Goal: Information Seeking & Learning: Learn about a topic

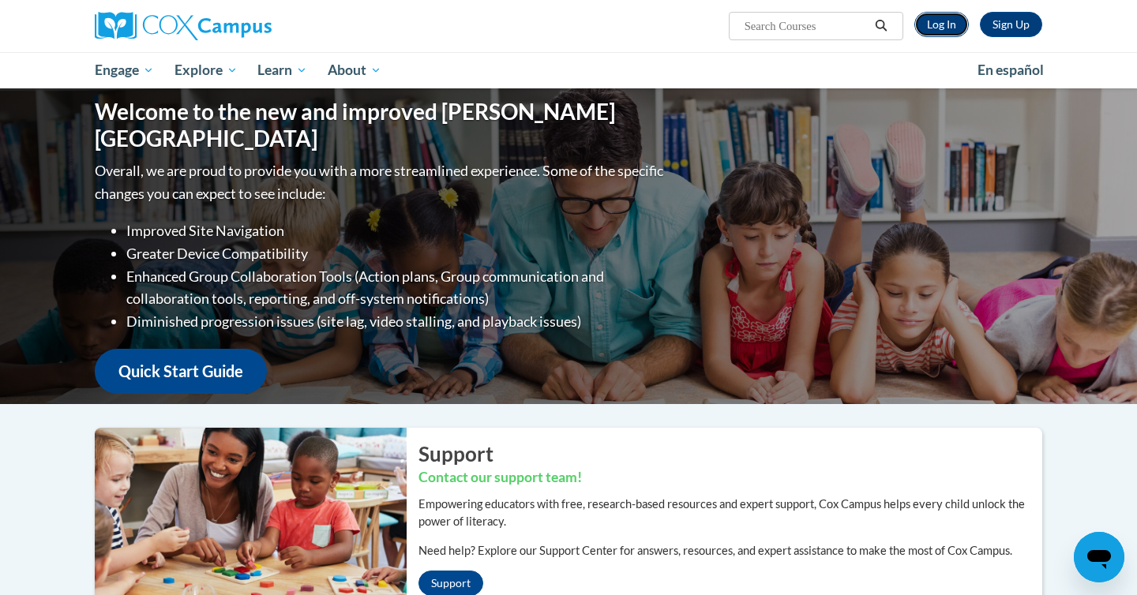
click at [954, 23] on link "Log In" at bounding box center [941, 24] width 54 height 25
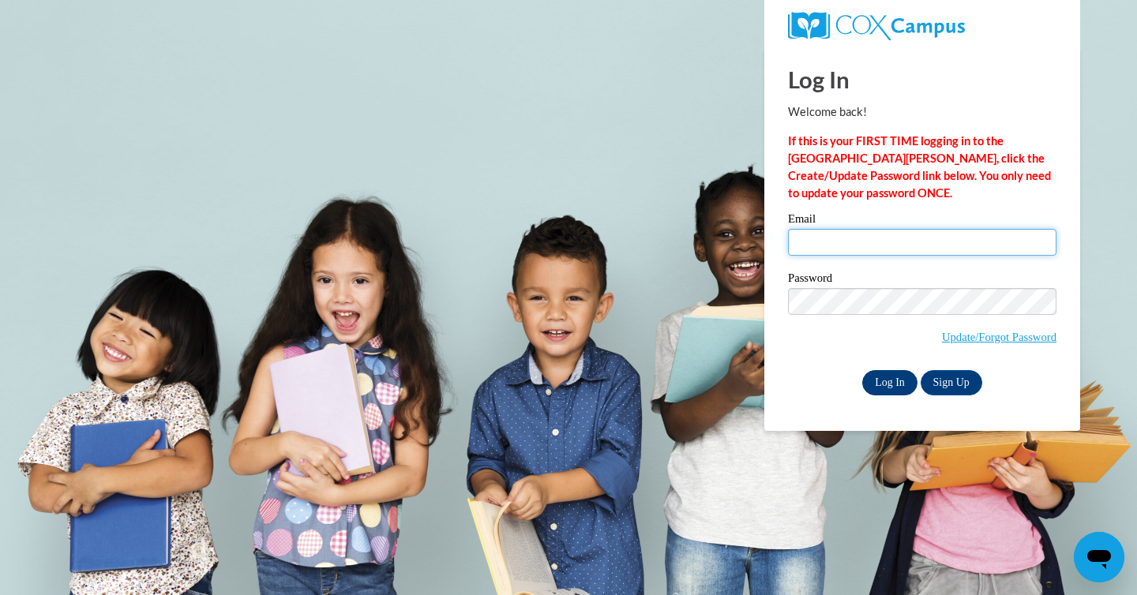
type input "[PERSON_NAME][EMAIL_ADDRESS][DOMAIN_NAME]"
click at [877, 370] on input "Log In" at bounding box center [889, 382] width 55 height 25
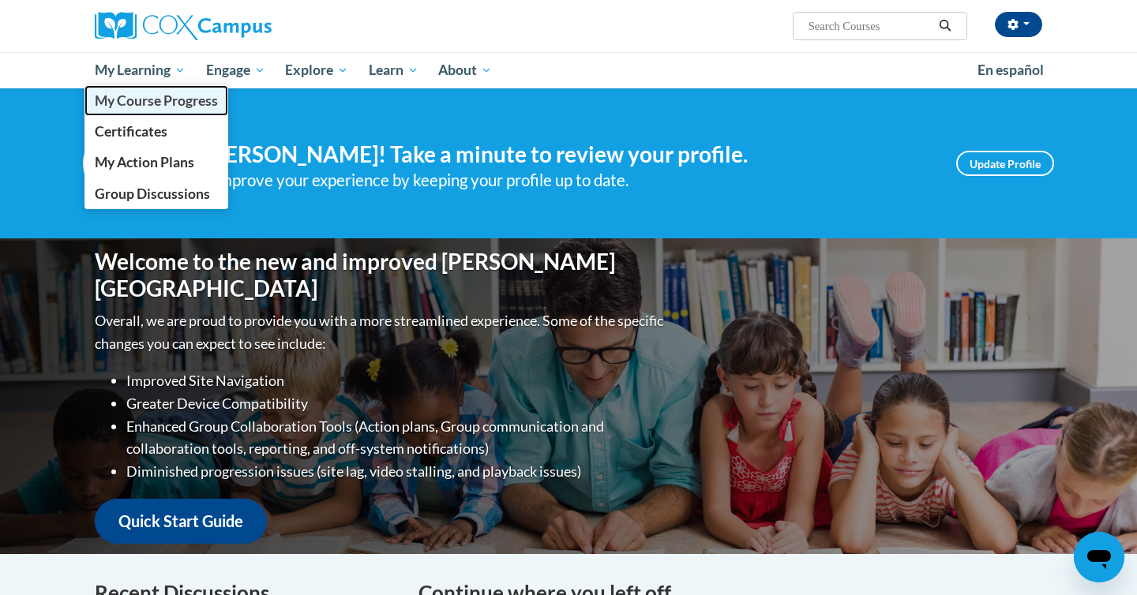
click at [145, 107] on span "My Course Progress" at bounding box center [156, 100] width 123 height 17
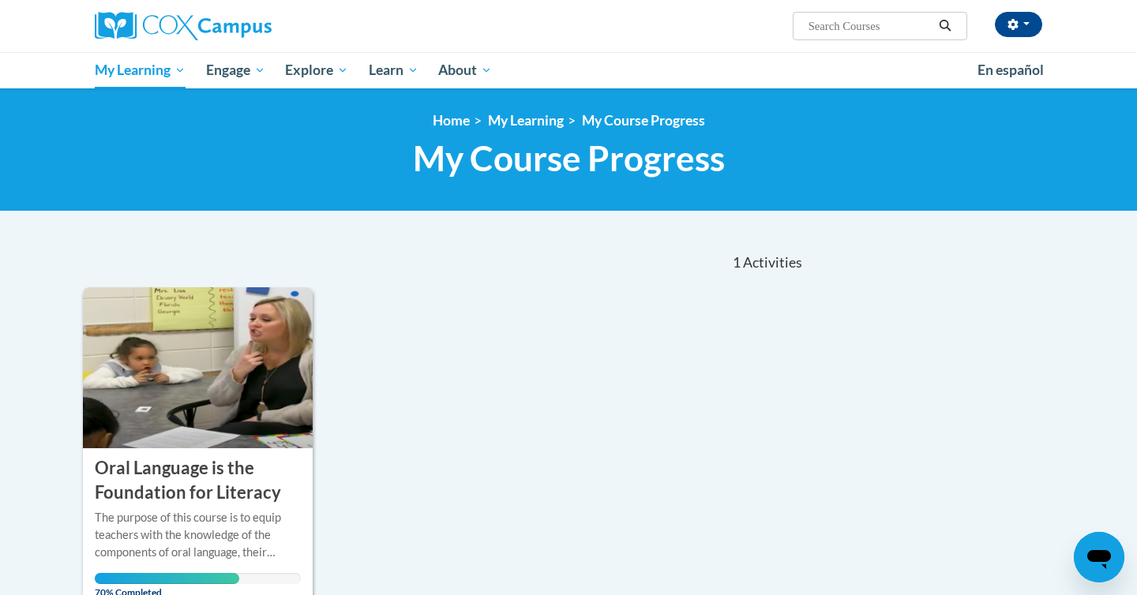
scroll to position [93, 0]
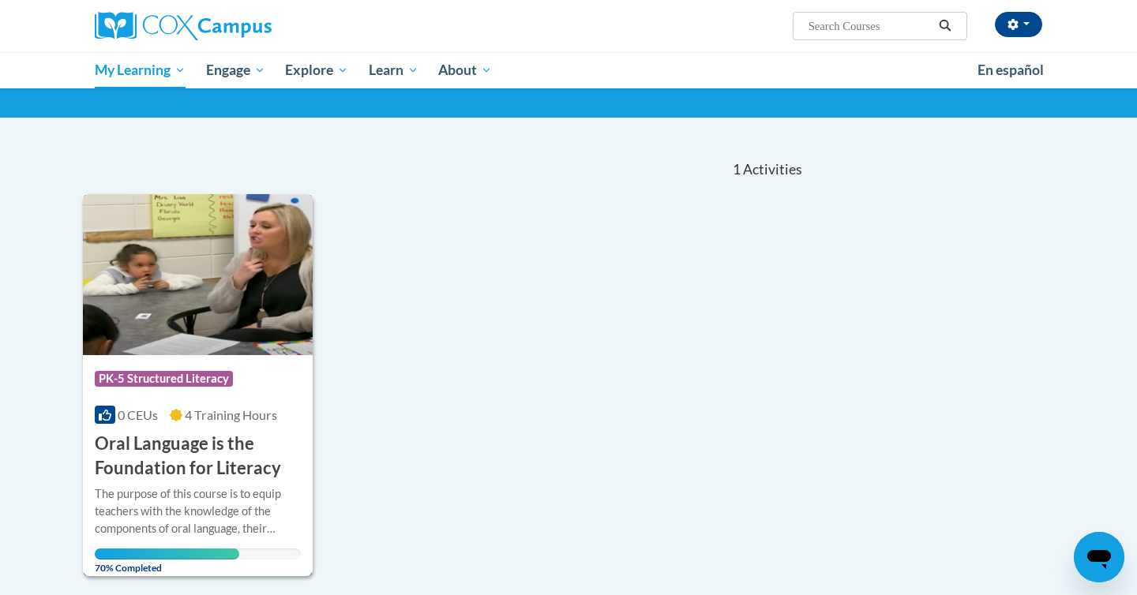
click at [193, 355] on div "Course Category: PK-5 Structured Literacy 0 CEUs 4 Training Hours COURSE Oral L…" at bounding box center [198, 418] width 230 height 126
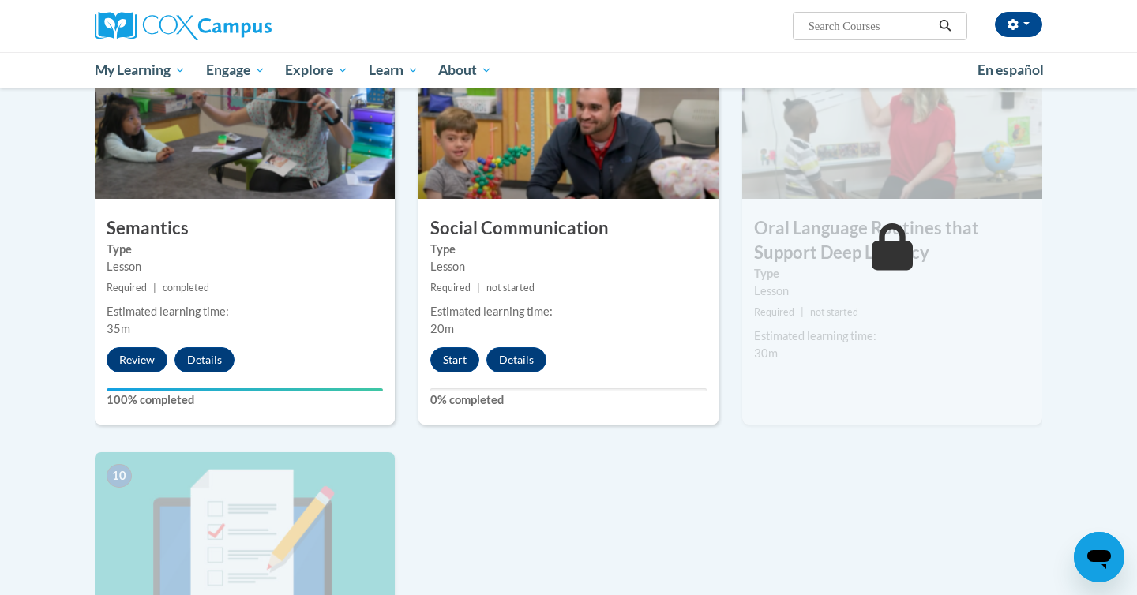
scroll to position [1093, 0]
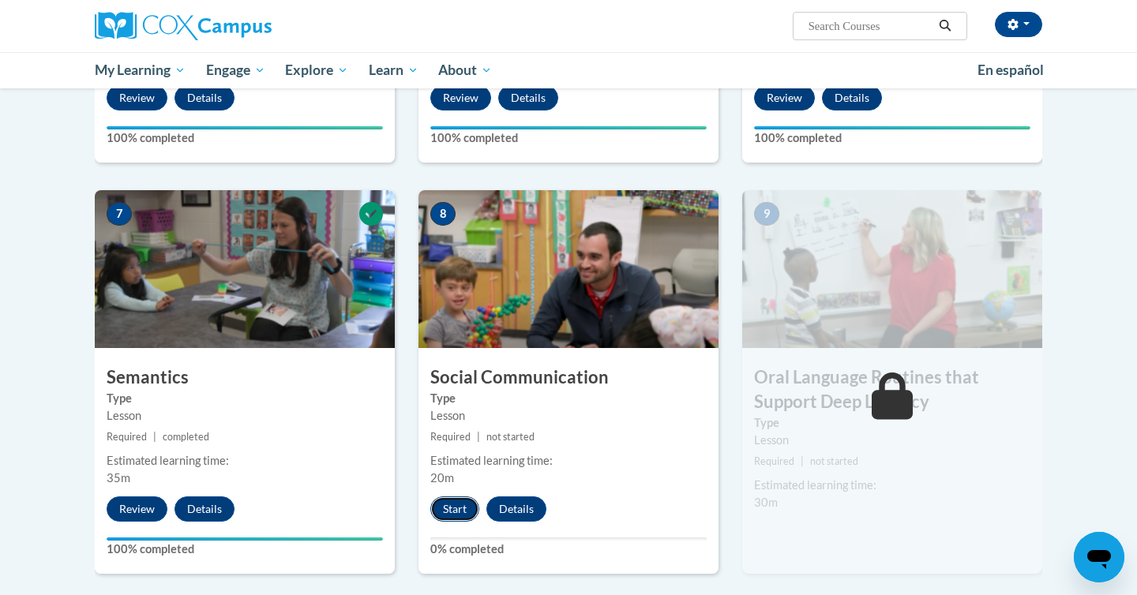
click at [458, 514] on button "Start" at bounding box center [454, 509] width 49 height 25
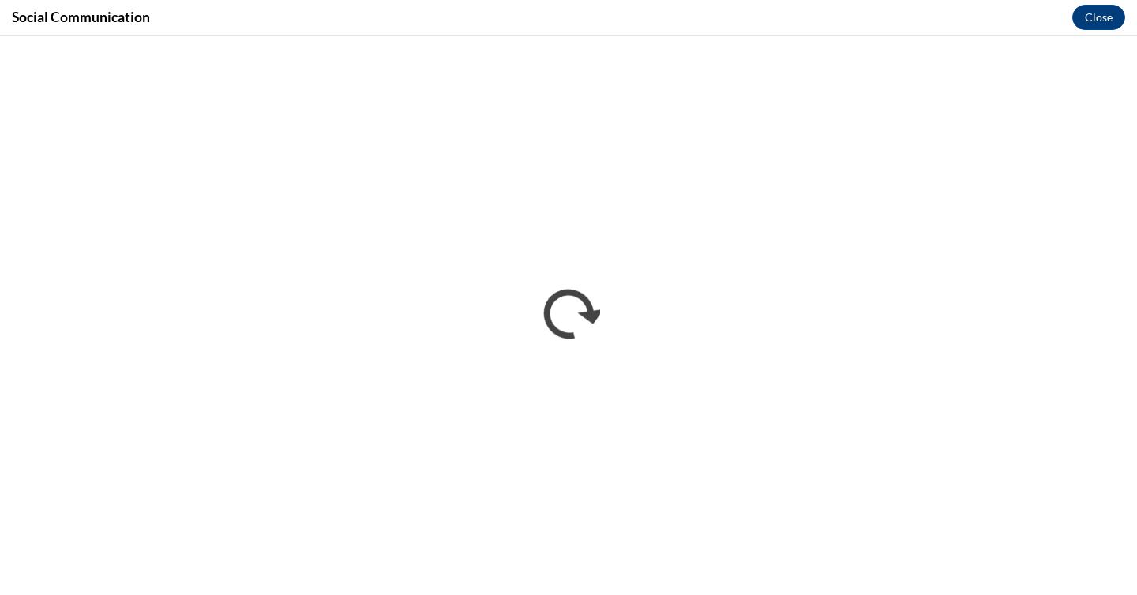
scroll to position [0, 0]
